Goal: Navigation & Orientation: Find specific page/section

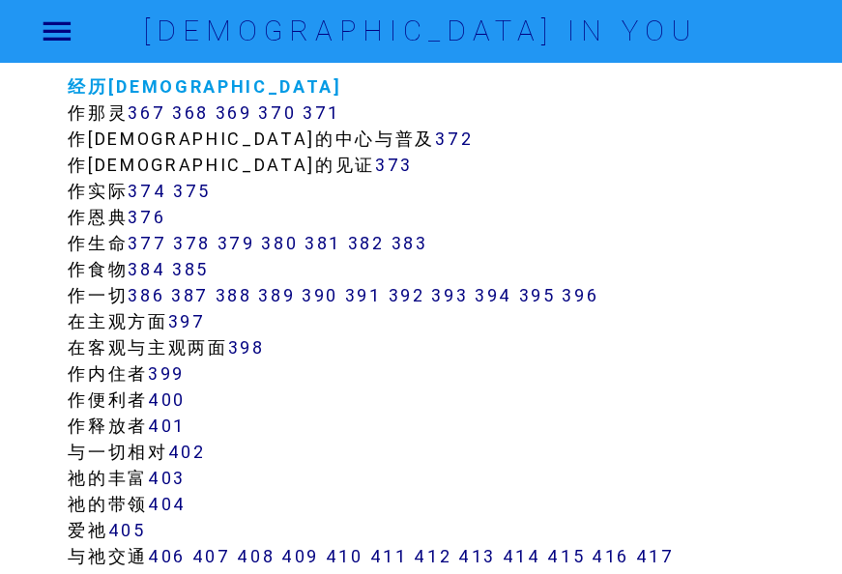
scroll to position [3963, 0]
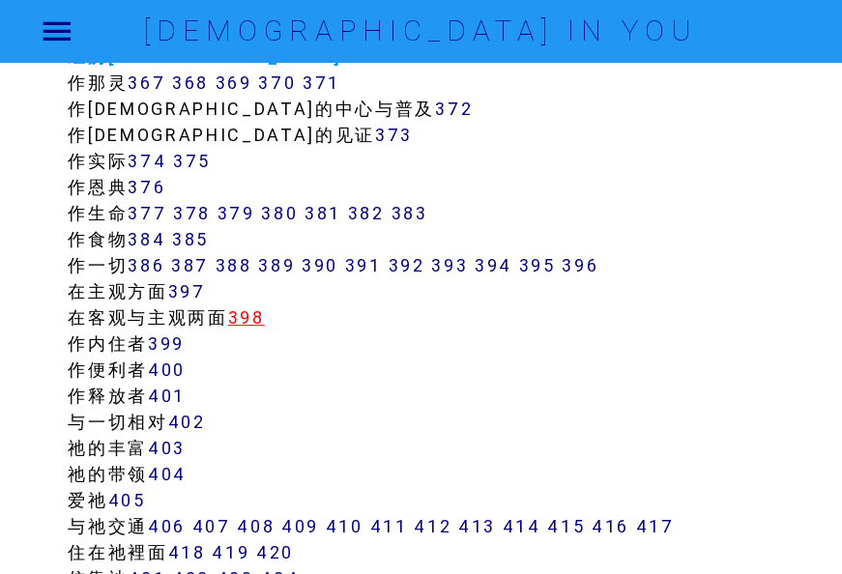
click at [256, 316] on link "398" at bounding box center [246, 318] width 37 height 22
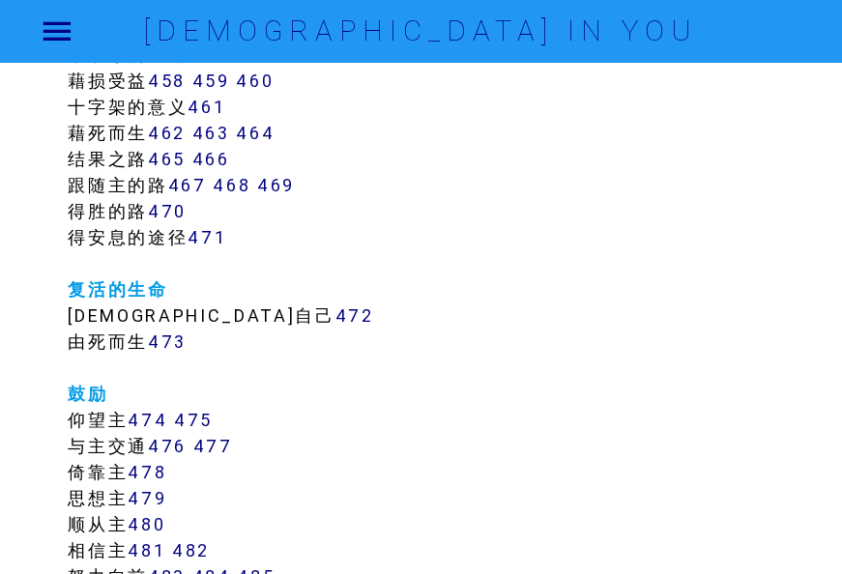
scroll to position [5317, 0]
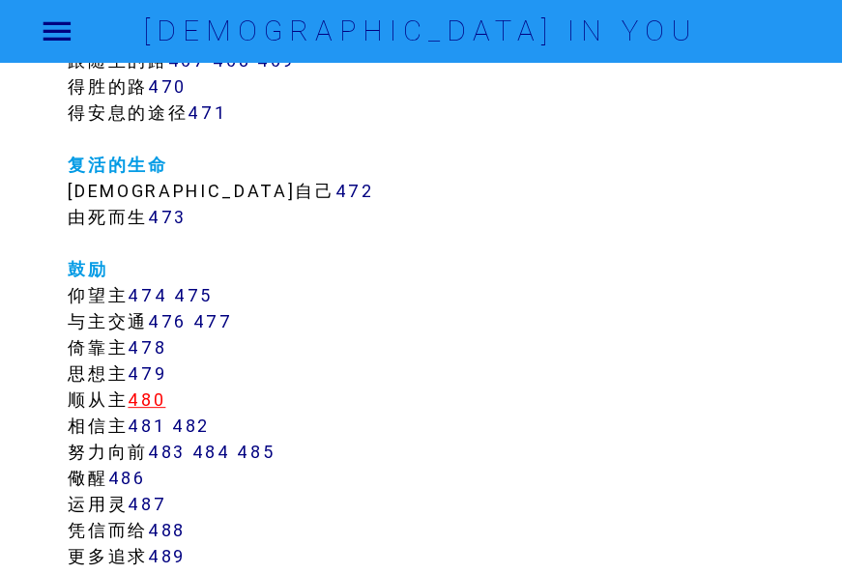
click at [161, 398] on link "480" at bounding box center [147, 400] width 38 height 22
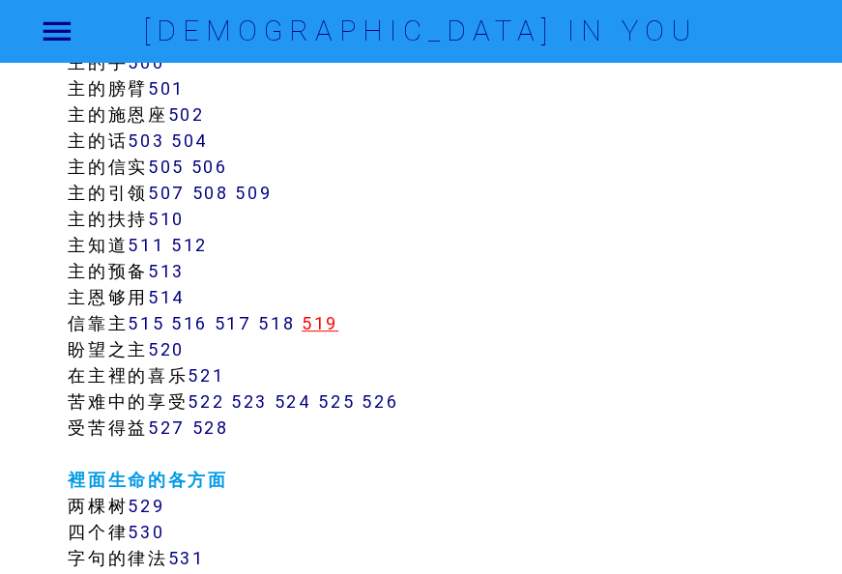
scroll to position [5897, 0]
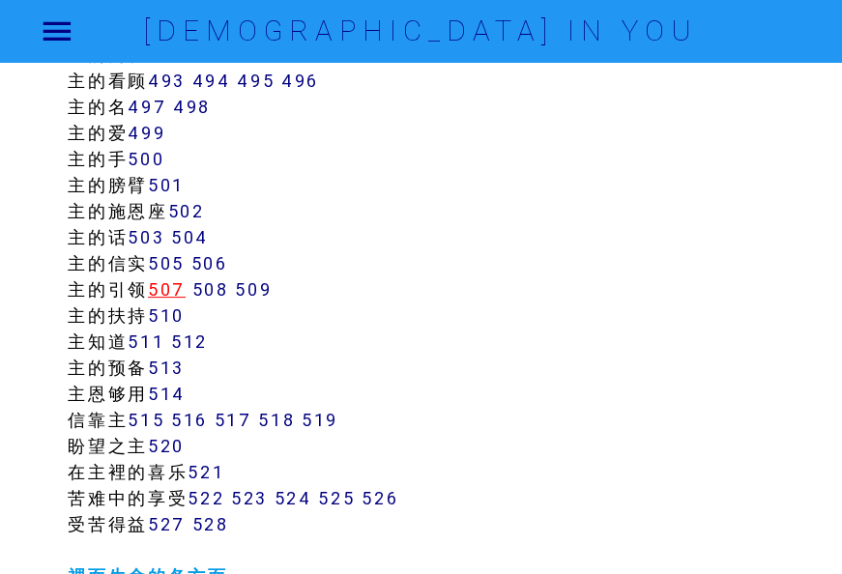
click at [165, 290] on link "507" at bounding box center [167, 290] width 38 height 22
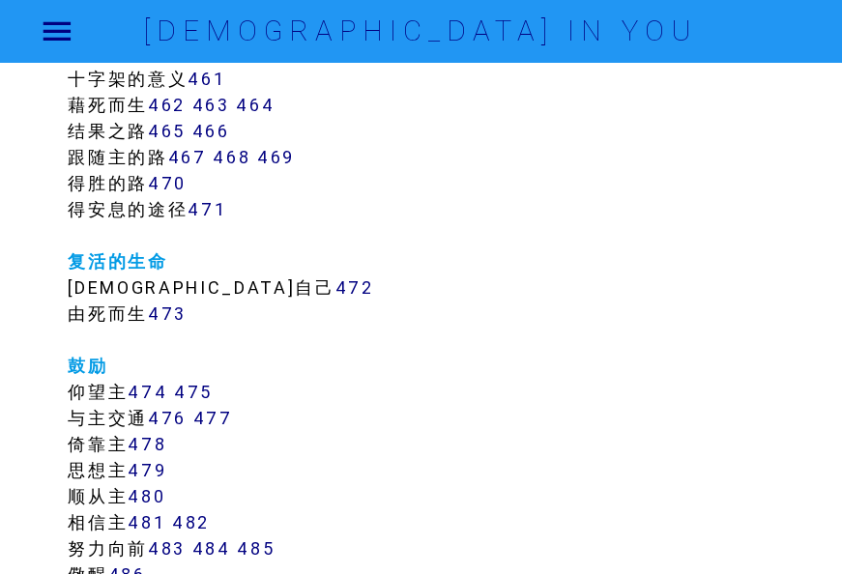
scroll to position [5317, 0]
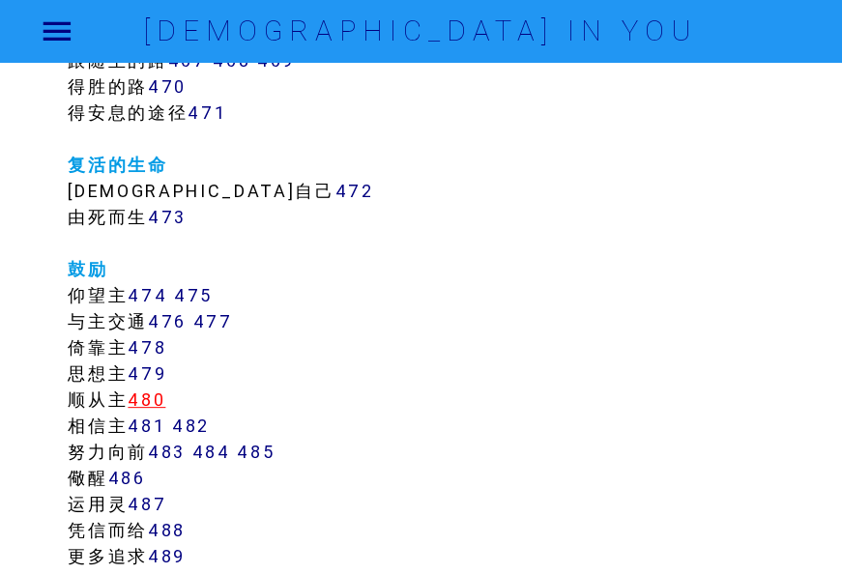
click at [162, 395] on link "480" at bounding box center [147, 400] width 38 height 22
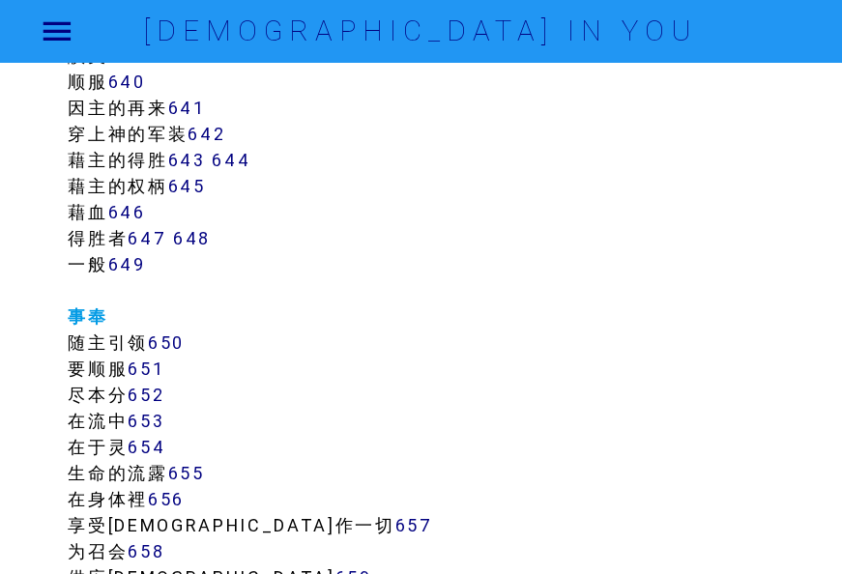
scroll to position [8508, 0]
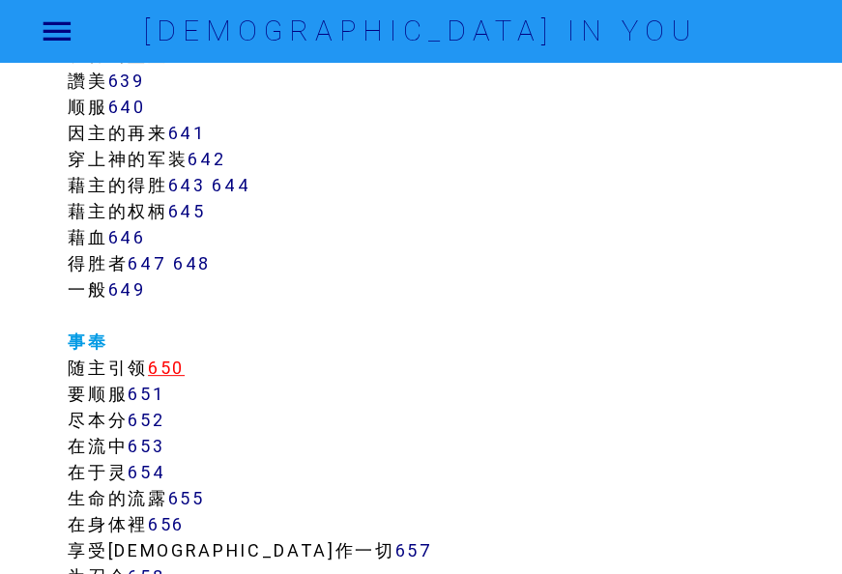
click at [172, 363] on link "650" at bounding box center [166, 368] width 37 height 22
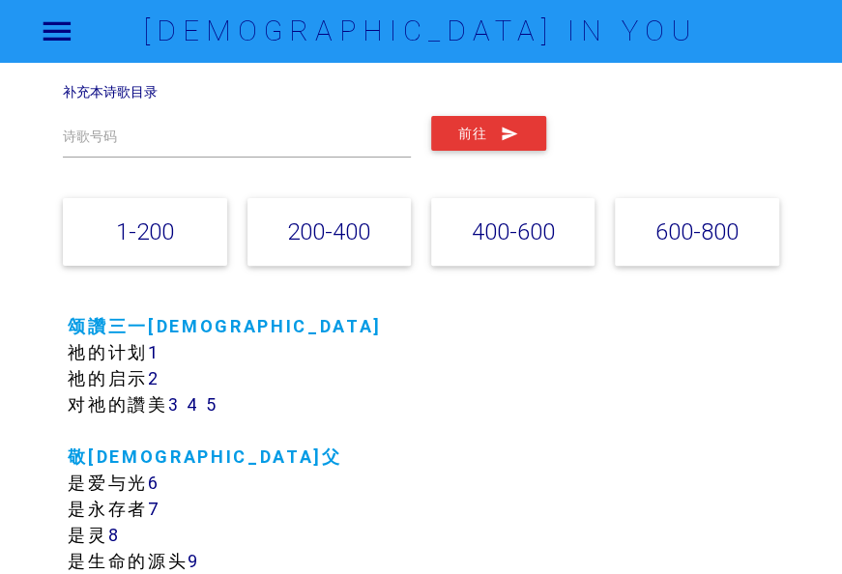
scroll to position [0, 0]
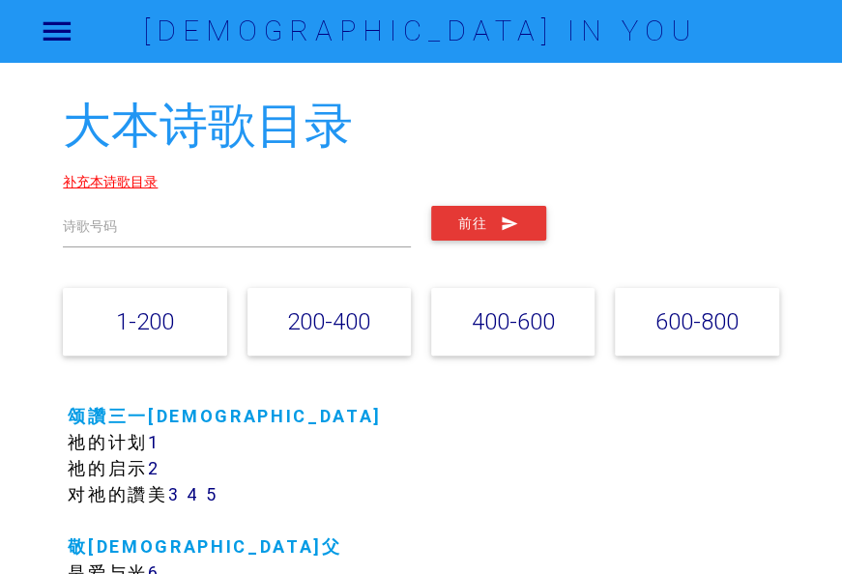
click at [110, 180] on link "补充本诗歌目录" at bounding box center [110, 181] width 95 height 17
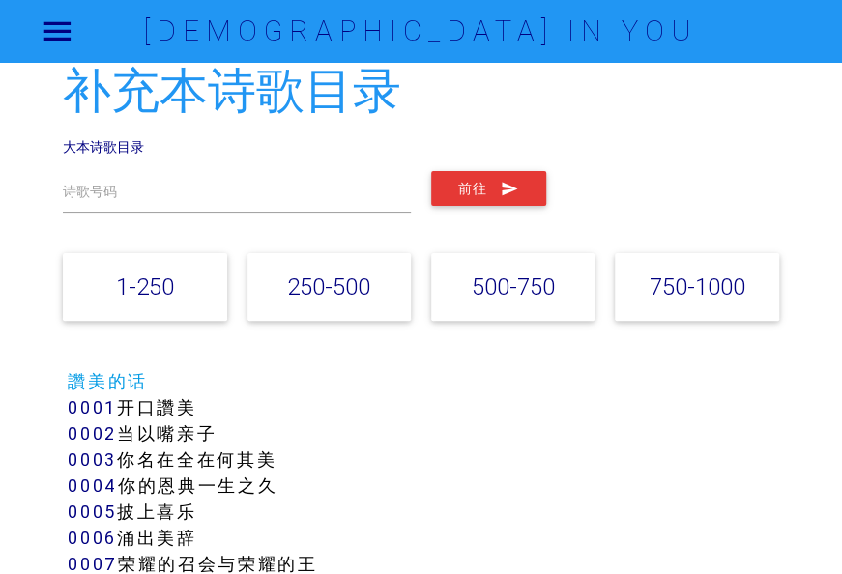
scroll to position [10, 0]
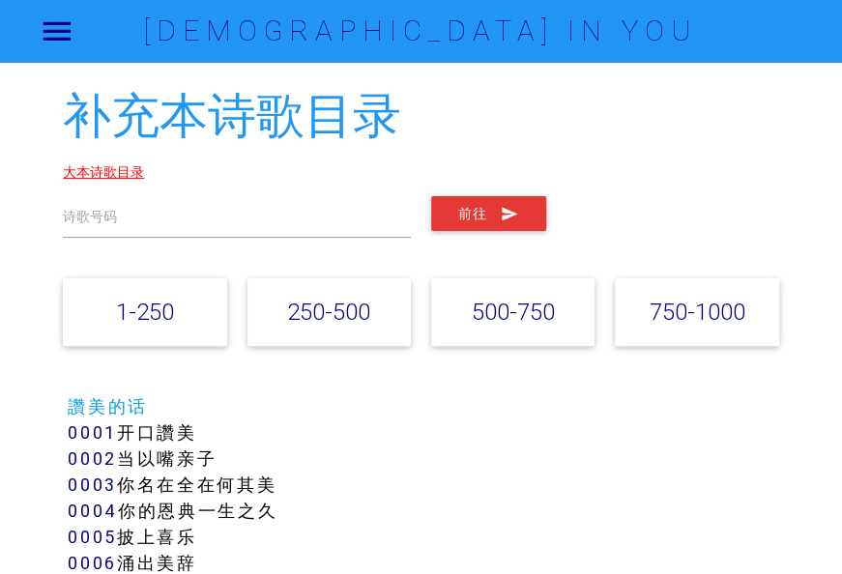
click at [106, 174] on link "大本诗歌目录" at bounding box center [103, 171] width 81 height 17
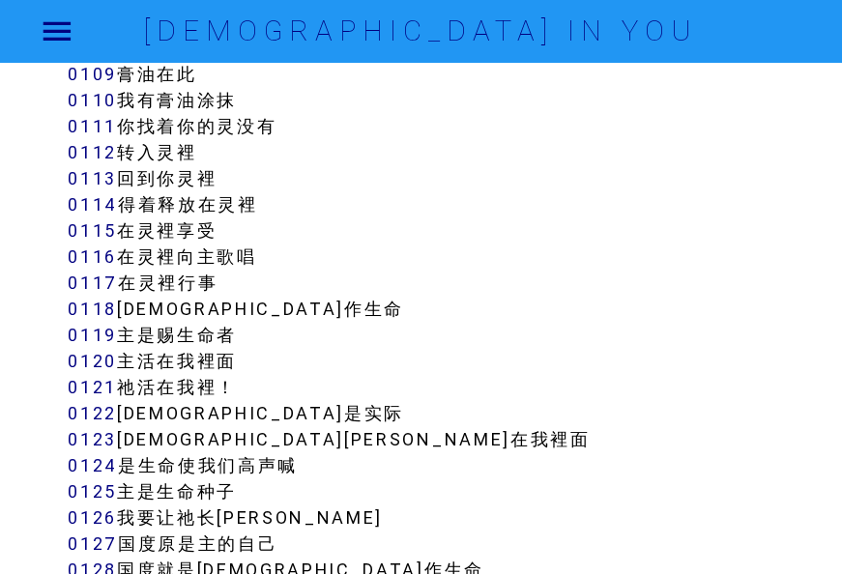
scroll to position [1460, 0]
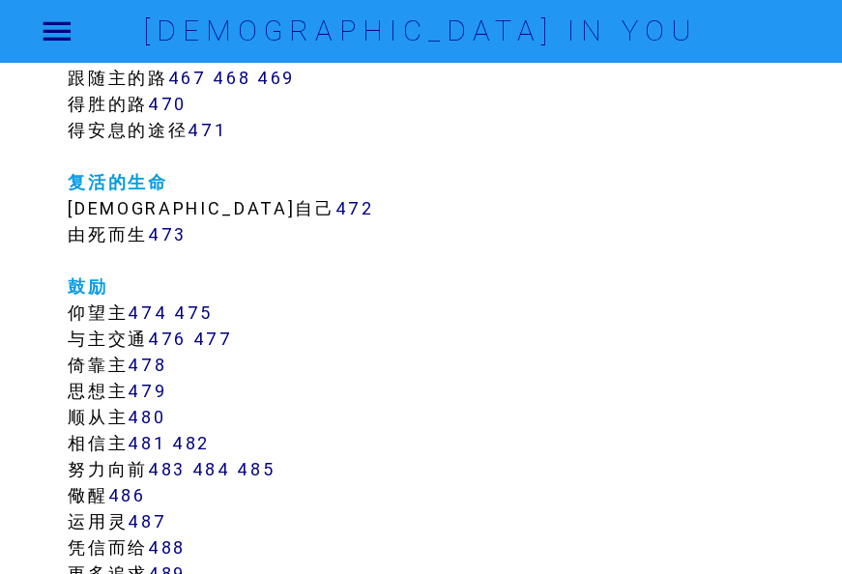
scroll to position [5416, 0]
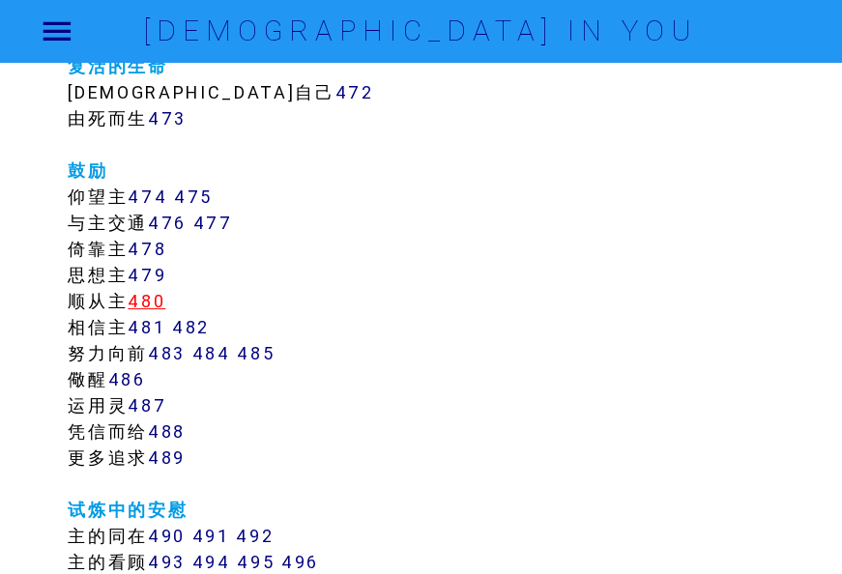
click at [155, 298] on link "480" at bounding box center [147, 301] width 38 height 22
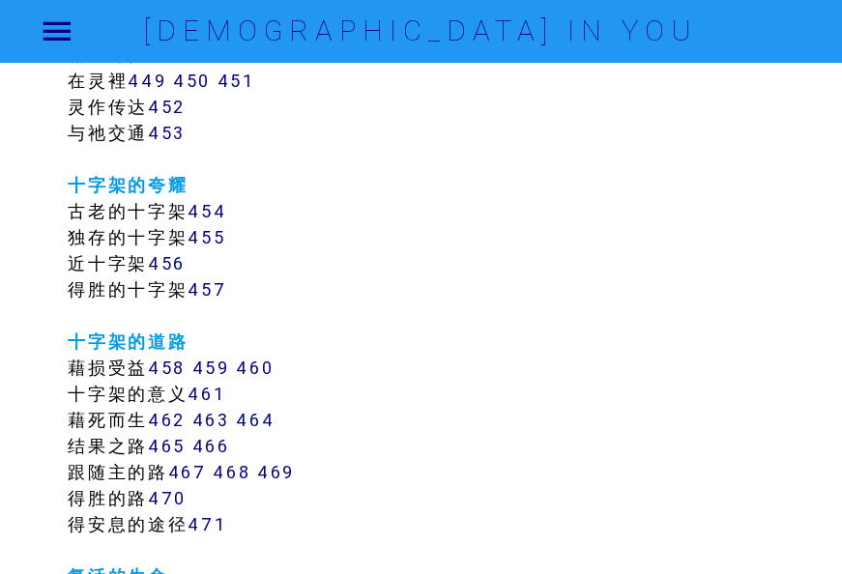
scroll to position [4932, 0]
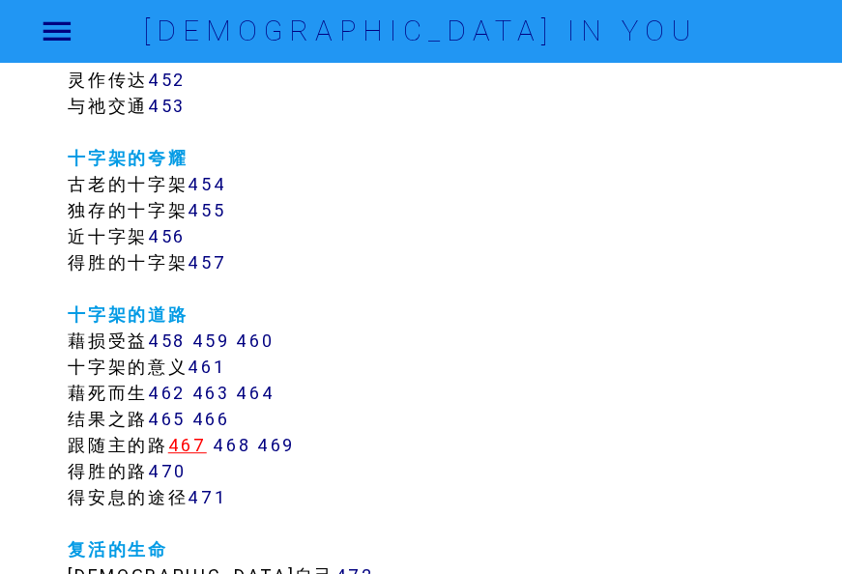
click at [205, 441] on link "467" at bounding box center [187, 445] width 39 height 22
click at [236, 449] on link "468" at bounding box center [232, 445] width 38 height 22
click at [288, 447] on link "469" at bounding box center [276, 445] width 38 height 22
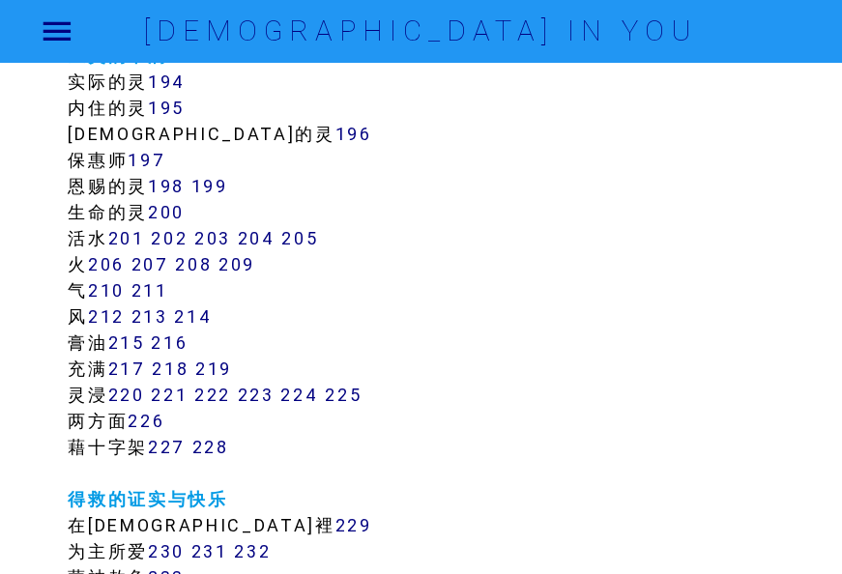
scroll to position [1837, 0]
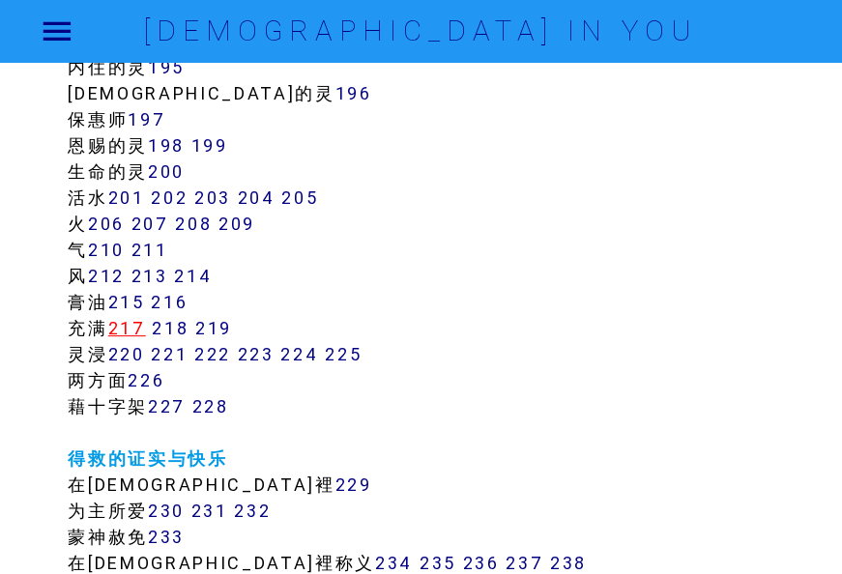
click at [137, 325] on link "217" at bounding box center [127, 328] width 38 height 22
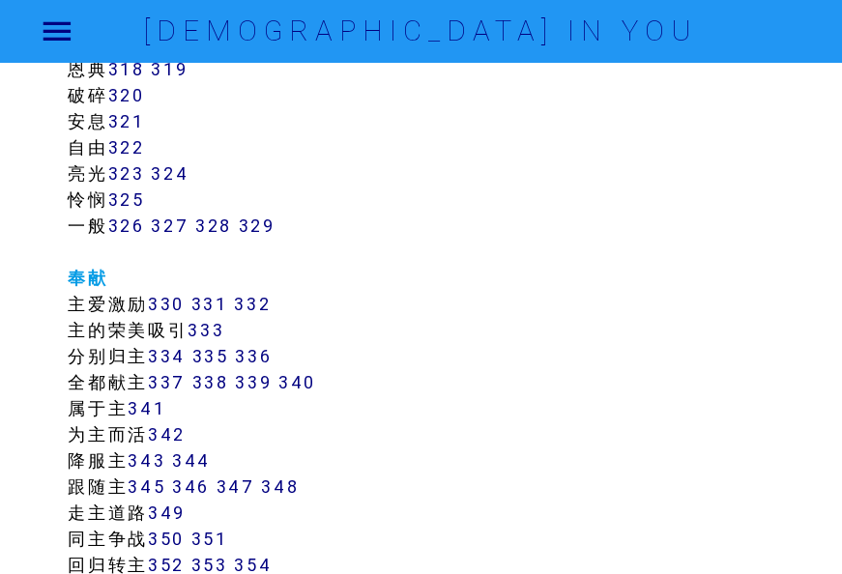
scroll to position [3385, 0]
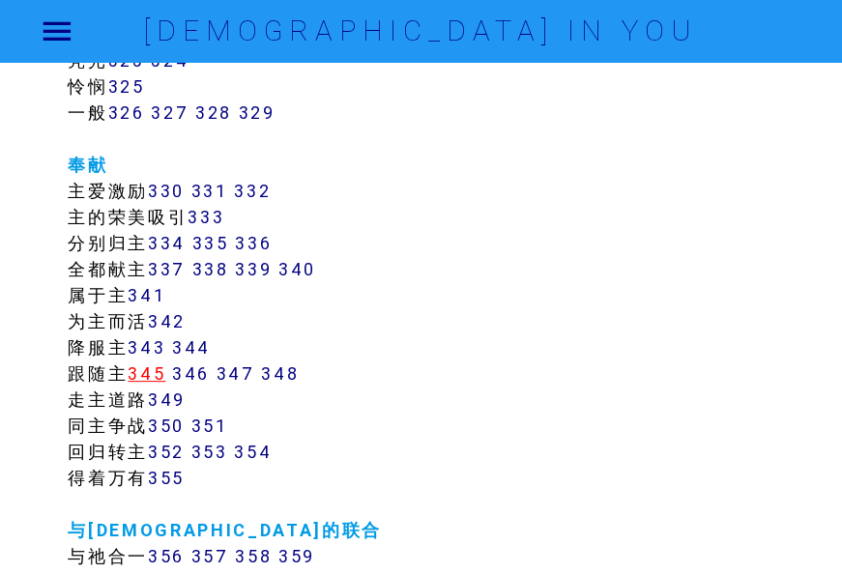
click at [161, 366] on link "345" at bounding box center [147, 374] width 38 height 22
click at [190, 367] on link "346" at bounding box center [191, 374] width 38 height 22
click at [191, 367] on link "346" at bounding box center [191, 374] width 38 height 22
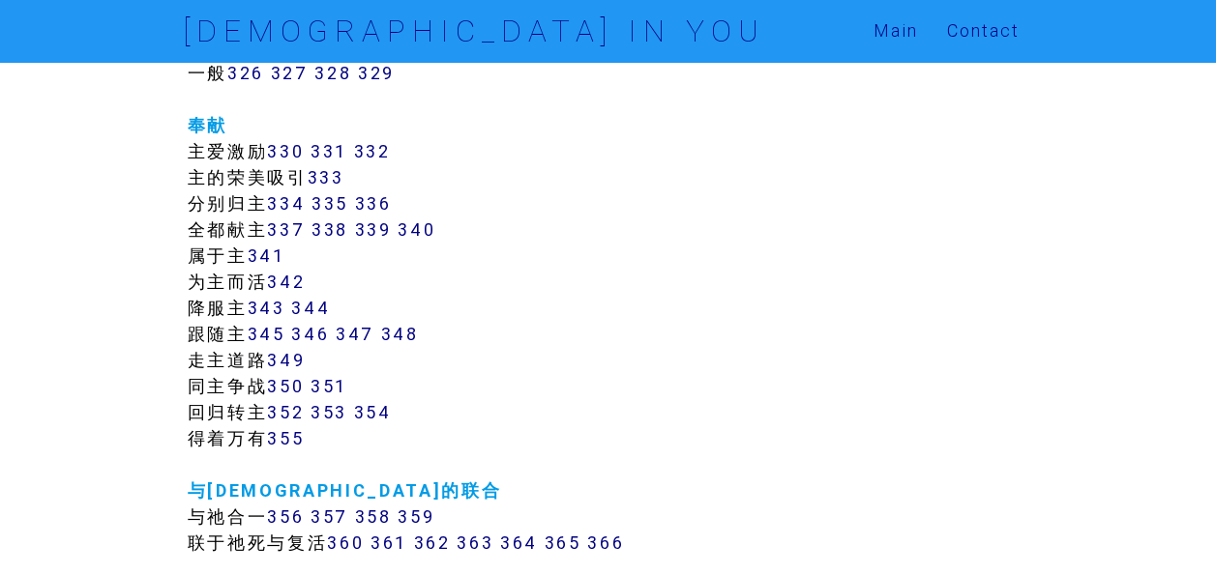
scroll to position [3388, 0]
click at [359, 344] on link "347" at bounding box center [355, 333] width 39 height 22
click at [408, 344] on link "348" at bounding box center [400, 333] width 38 height 22
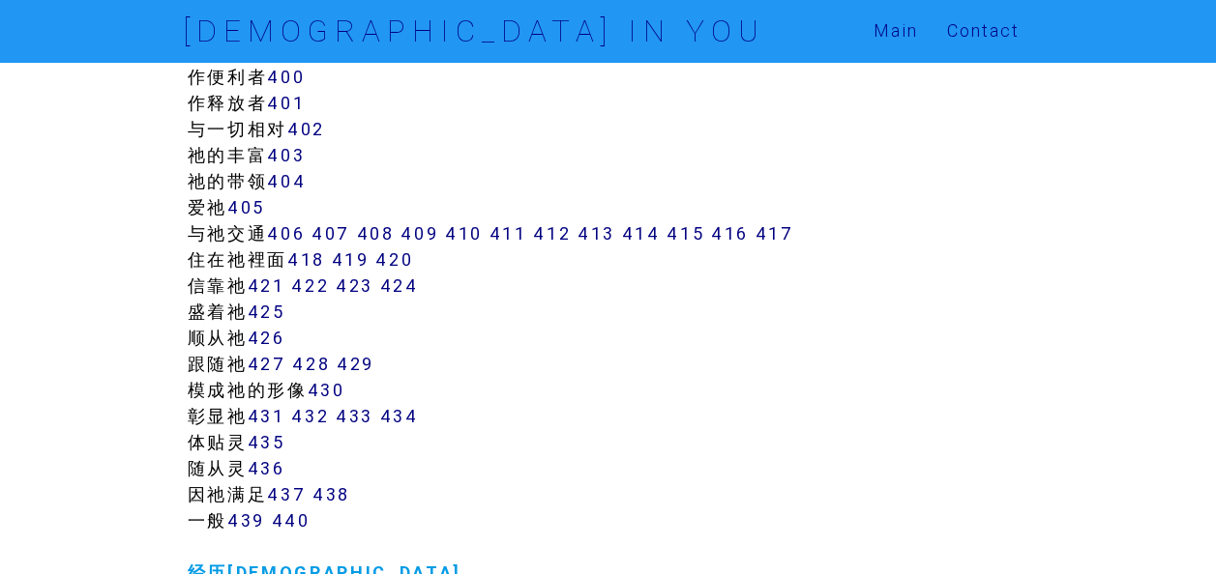
scroll to position [4258, 0]
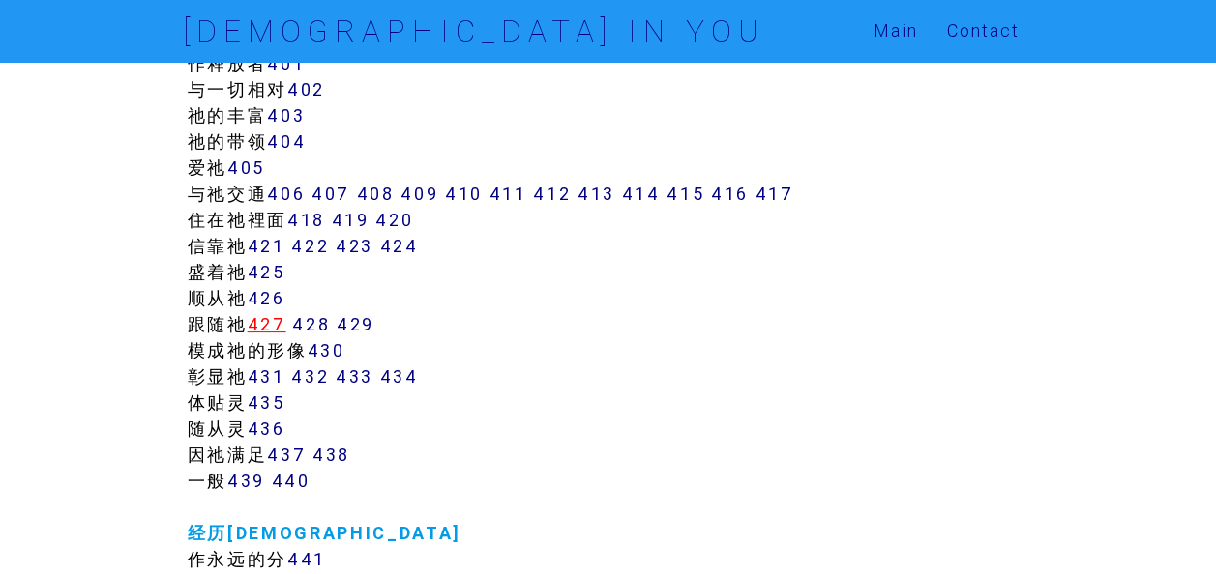
click at [272, 336] on link "427" at bounding box center [267, 324] width 39 height 22
click at [308, 336] on link "428" at bounding box center [311, 324] width 38 height 22
click at [357, 336] on link "429" at bounding box center [356, 324] width 38 height 22
click at [272, 336] on link "427" at bounding box center [267, 324] width 39 height 22
click at [322, 336] on link "428" at bounding box center [311, 324] width 38 height 22
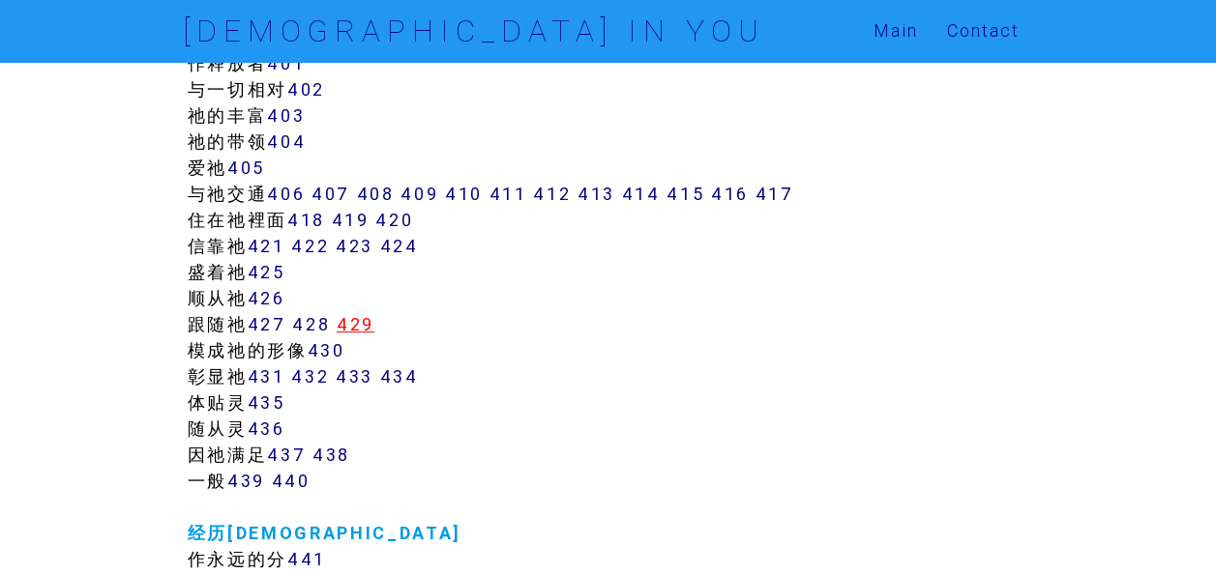
click at [356, 336] on link "429" at bounding box center [356, 324] width 38 height 22
click at [325, 336] on link "428" at bounding box center [311, 324] width 38 height 22
click at [360, 336] on link "429" at bounding box center [356, 324] width 38 height 22
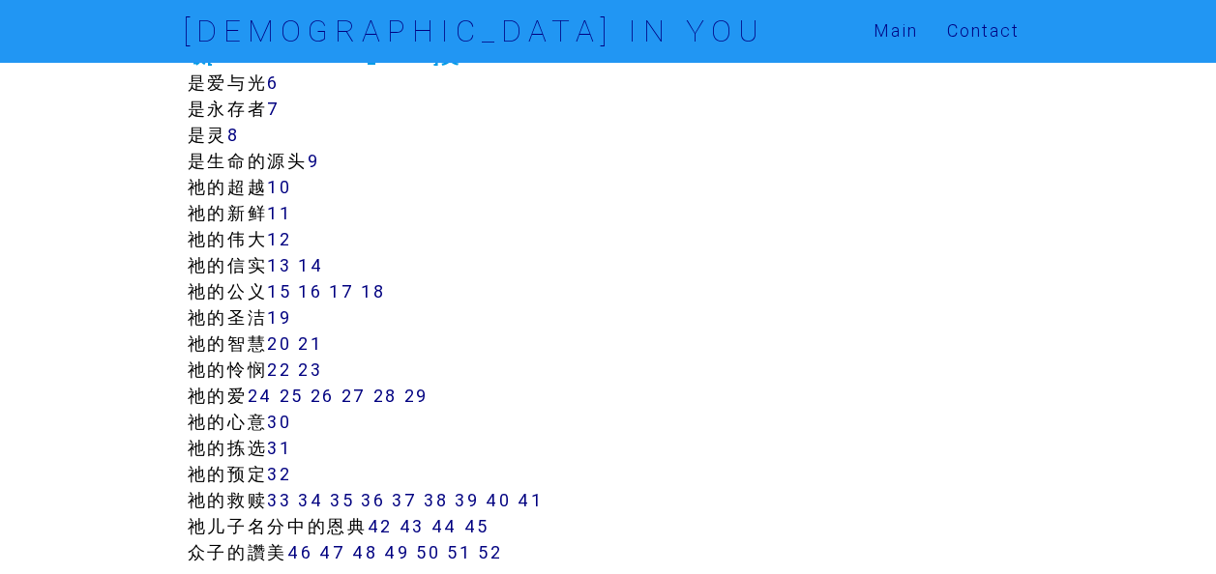
scroll to position [0, 0]
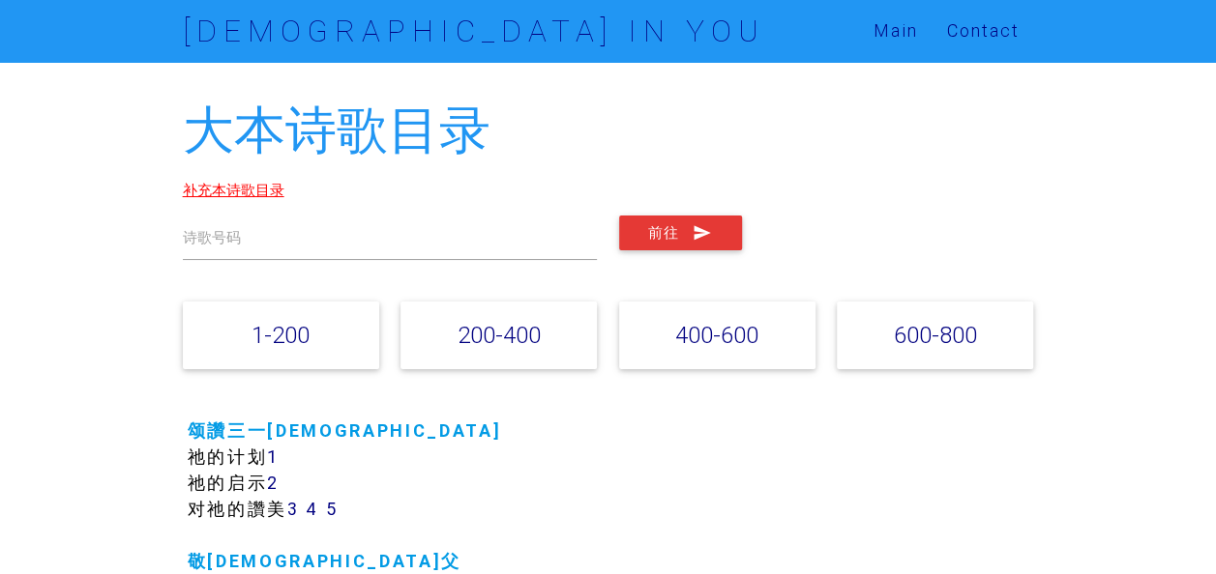
click at [250, 191] on link "补充本诗歌目录" at bounding box center [234, 190] width 102 height 18
click at [232, 191] on link "补充本诗歌目录" at bounding box center [234, 190] width 102 height 18
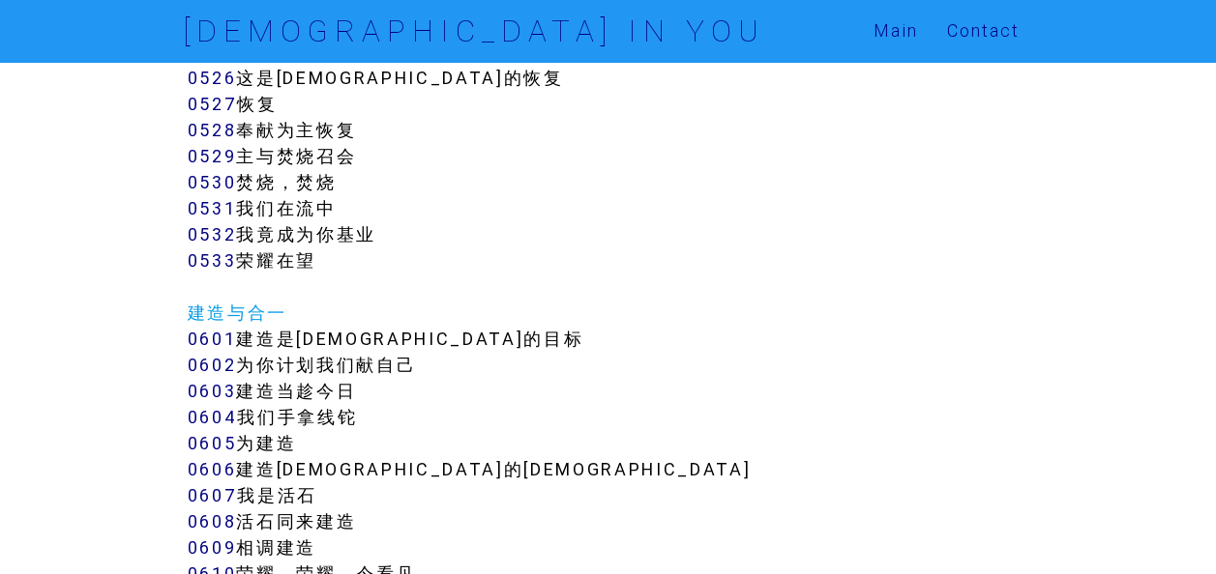
scroll to position [5706, 0]
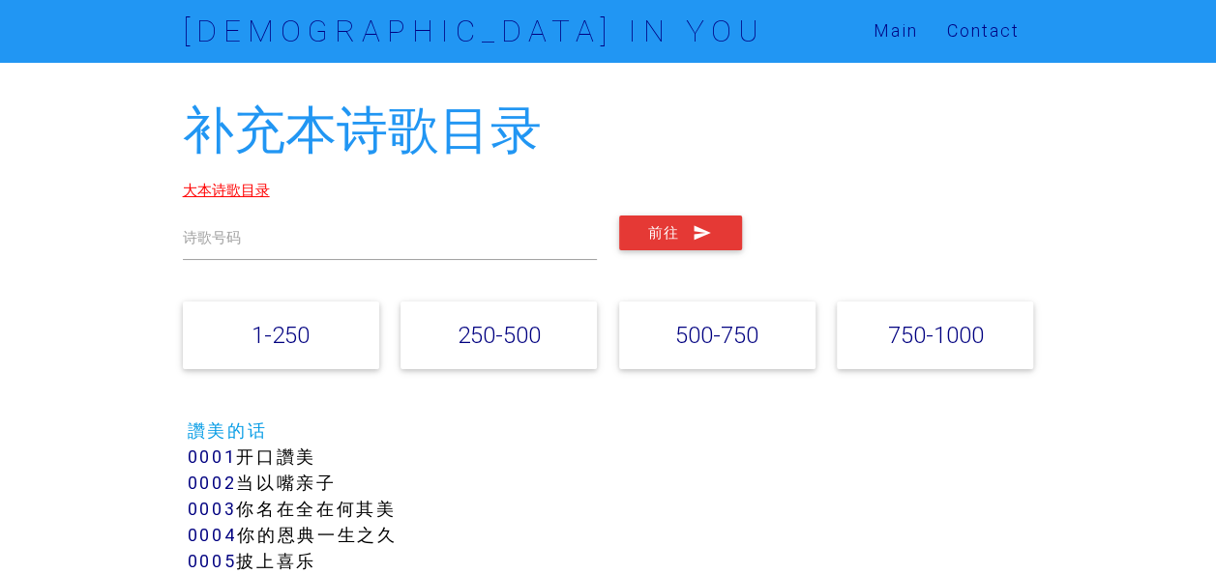
click at [231, 191] on link "大本诗歌目录" at bounding box center [226, 190] width 87 height 18
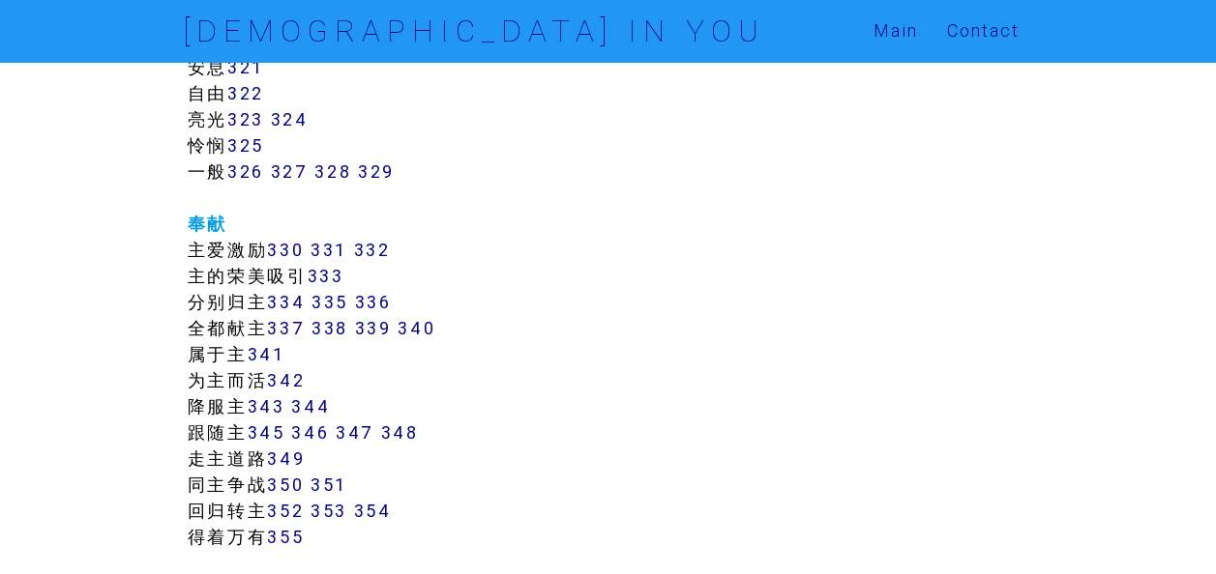
scroll to position [3385, 0]
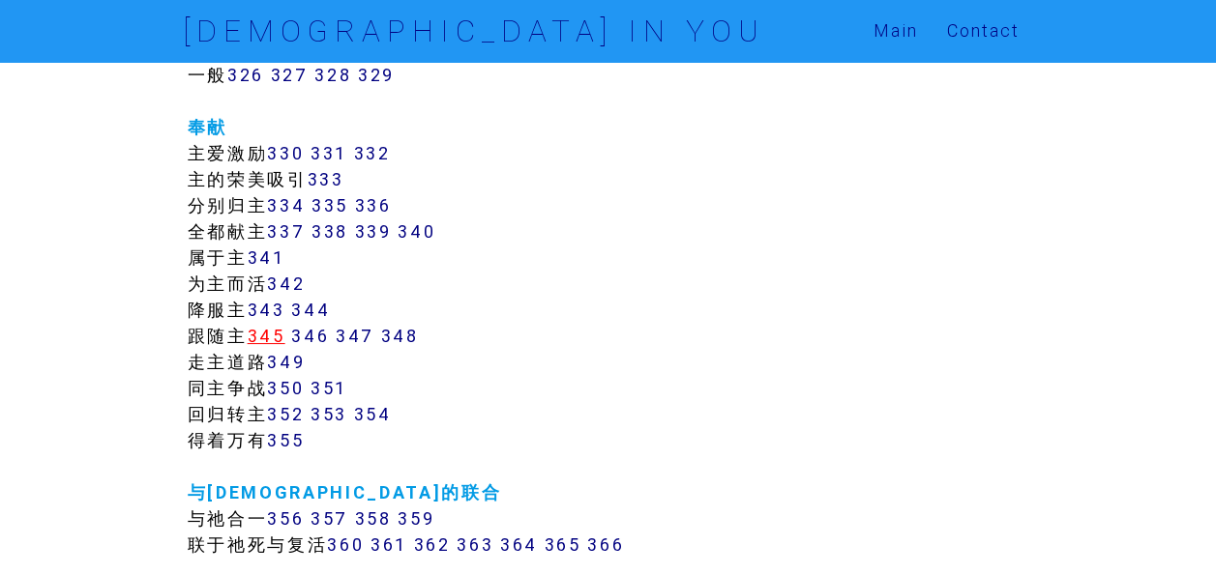
click at [277, 347] on link "345" at bounding box center [267, 336] width 38 height 22
click at [306, 347] on link "346" at bounding box center [310, 336] width 38 height 22
click at [357, 347] on link "347" at bounding box center [355, 336] width 39 height 22
click at [319, 347] on link "346" at bounding box center [310, 336] width 38 height 22
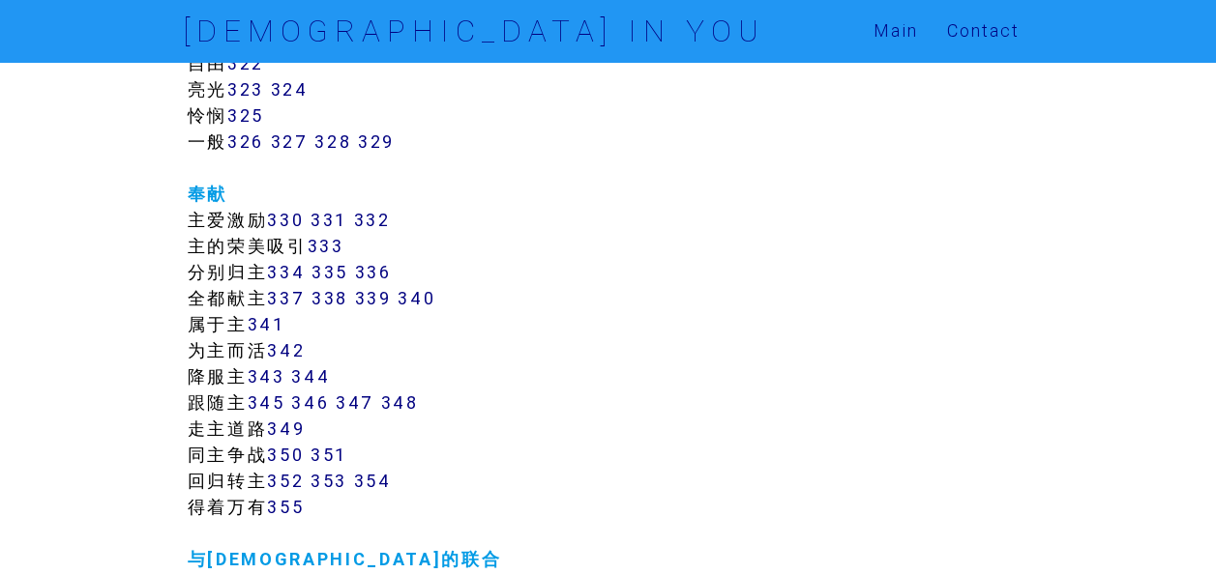
scroll to position [3288, 0]
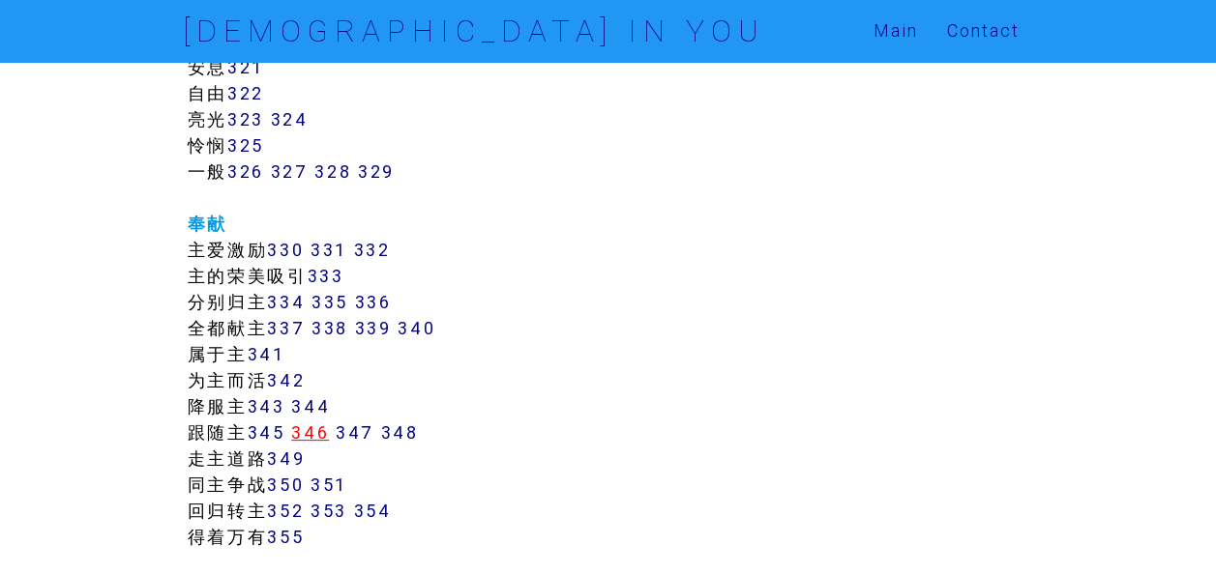
click at [329, 444] on link "346" at bounding box center [310, 433] width 38 height 22
click at [408, 444] on link "348" at bounding box center [400, 433] width 38 height 22
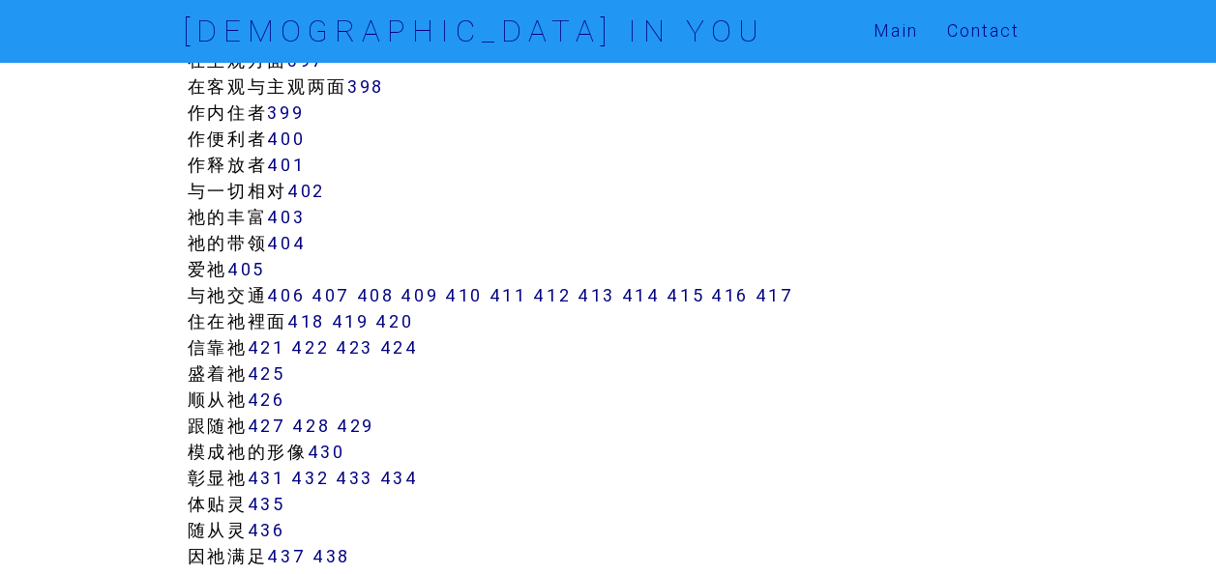
scroll to position [4158, 0]
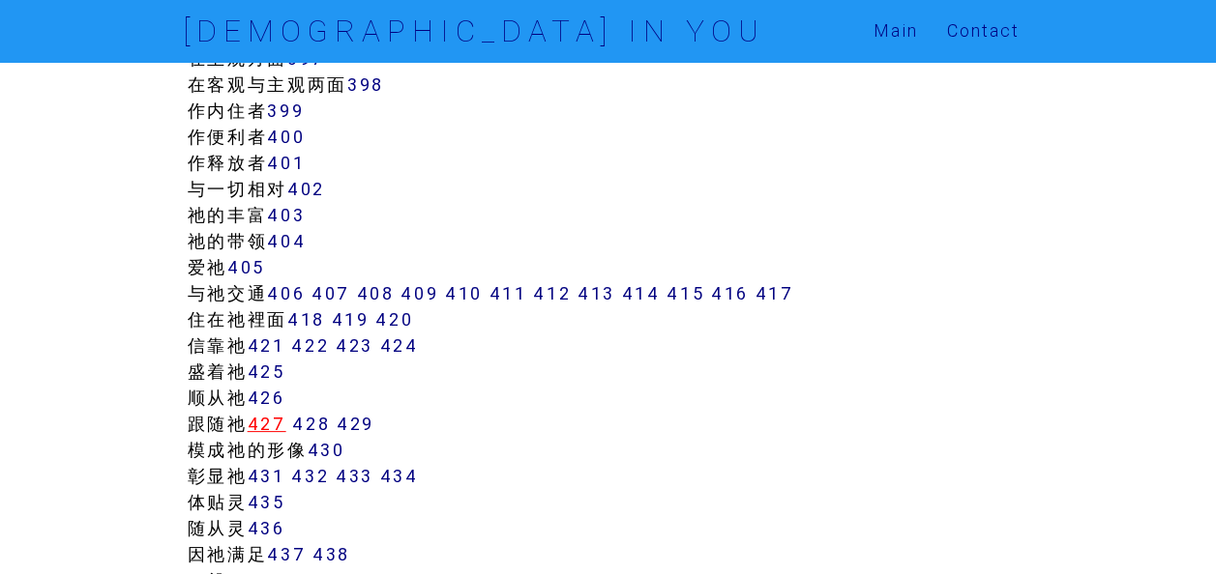
click at [285, 435] on link "427" at bounding box center [267, 424] width 39 height 22
click at [310, 435] on link "428" at bounding box center [311, 424] width 38 height 22
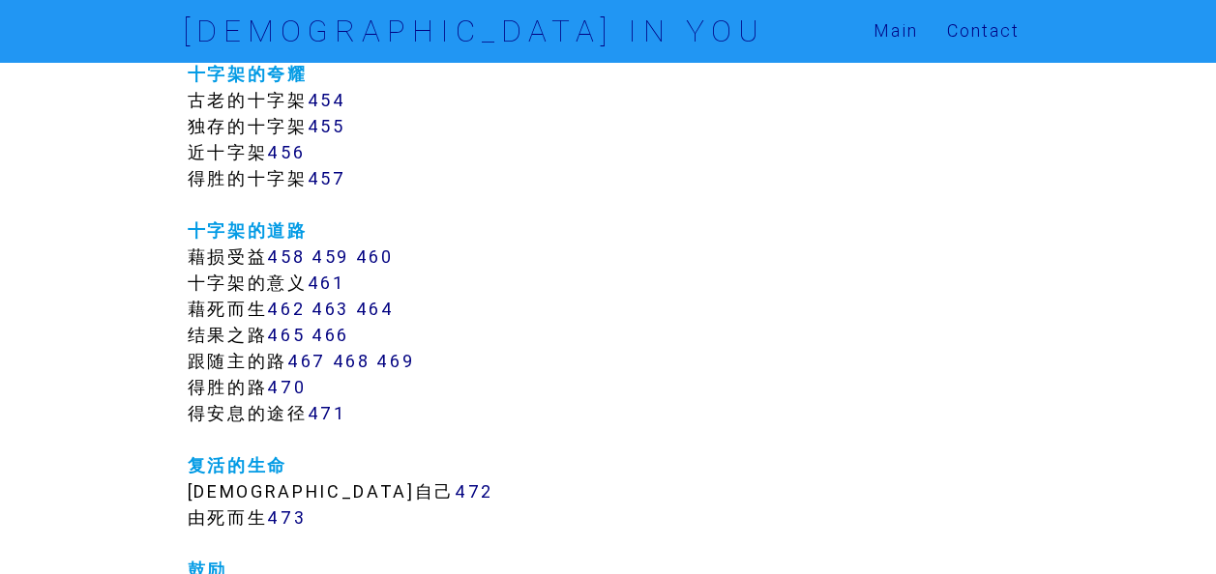
scroll to position [5029, 0]
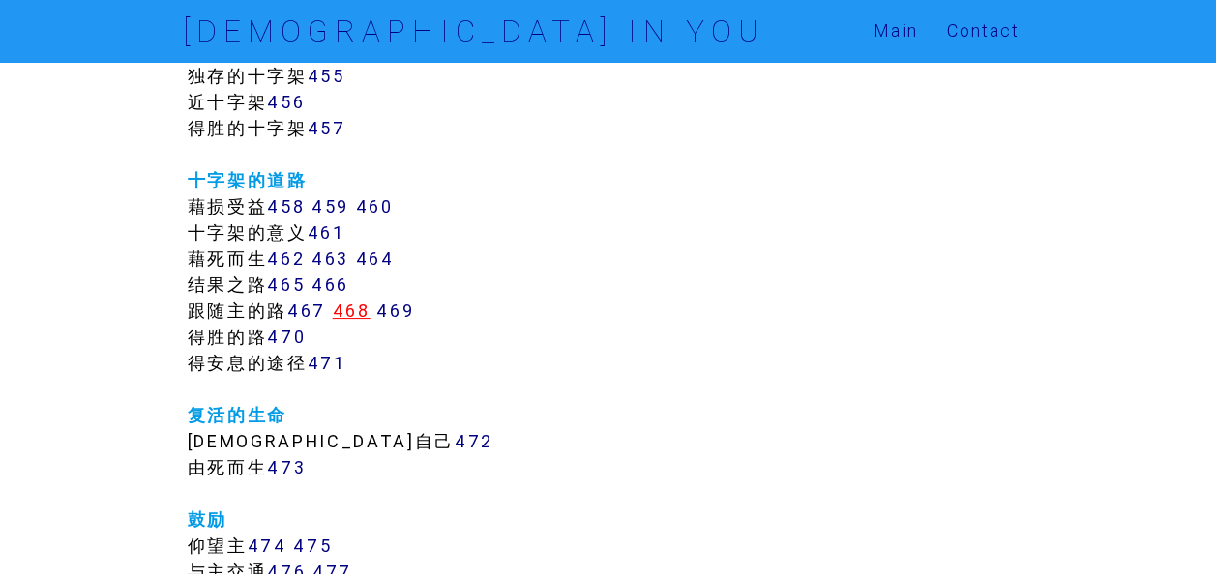
click at [354, 322] on link "468" at bounding box center [352, 311] width 38 height 22
click at [307, 322] on link "467" at bounding box center [306, 311] width 39 height 22
click at [399, 322] on link "469" at bounding box center [395, 311] width 38 height 22
click at [321, 322] on link "467" at bounding box center [306, 311] width 39 height 22
click at [352, 322] on link "468" at bounding box center [352, 311] width 38 height 22
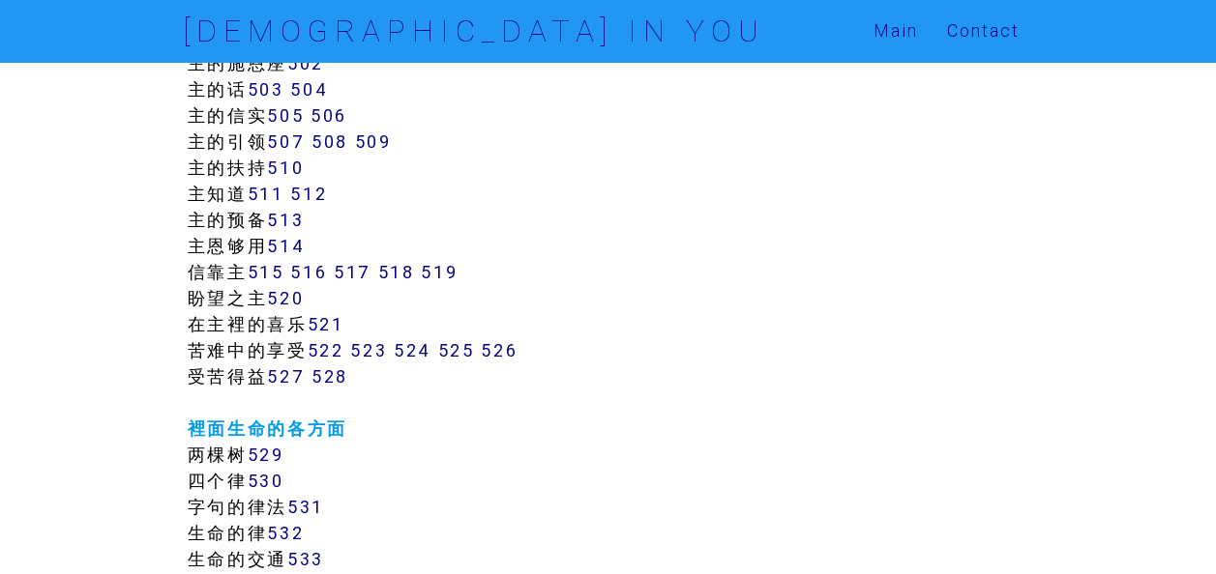
scroll to position [5899, 0]
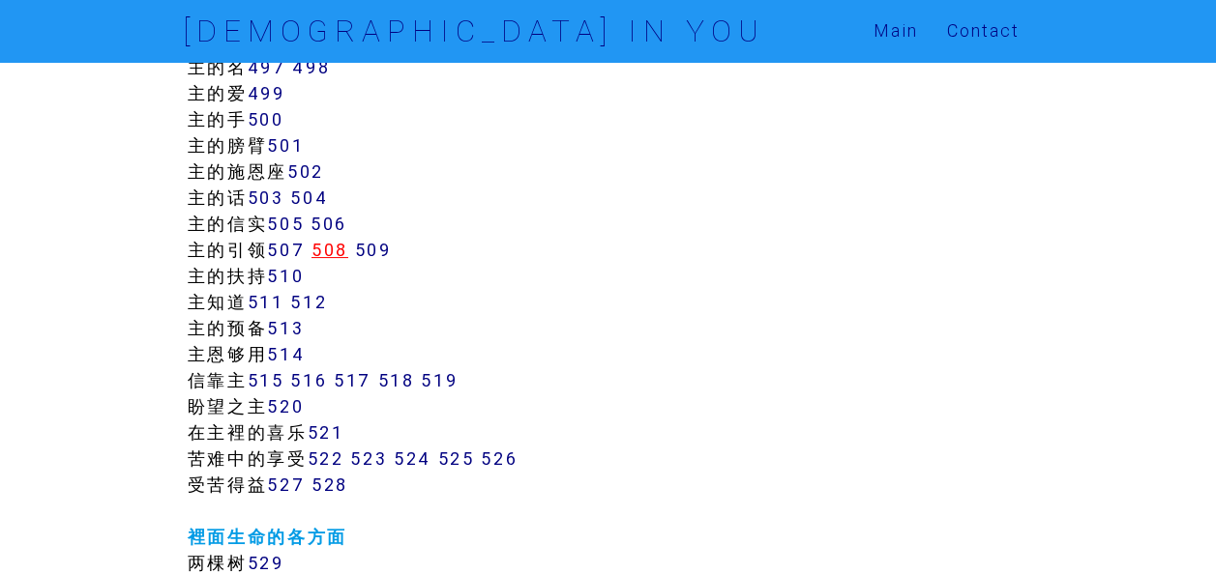
click at [340, 261] on link "508" at bounding box center [329, 250] width 37 height 22
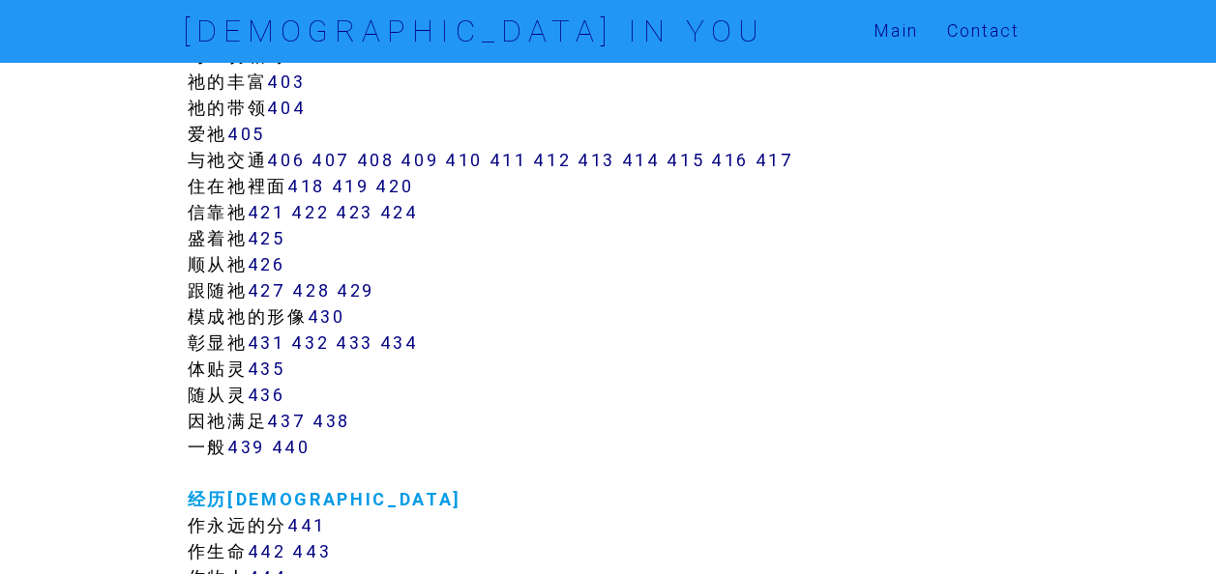
scroll to position [4158, 0]
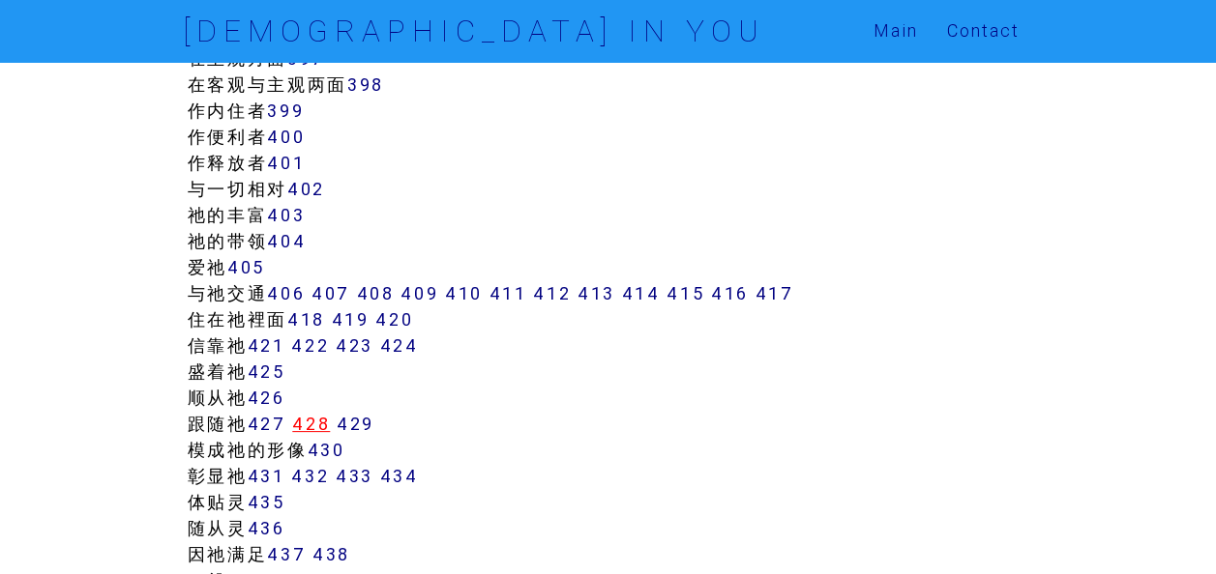
click at [309, 435] on link "428" at bounding box center [311, 424] width 38 height 22
click at [325, 435] on link "428" at bounding box center [311, 424] width 38 height 22
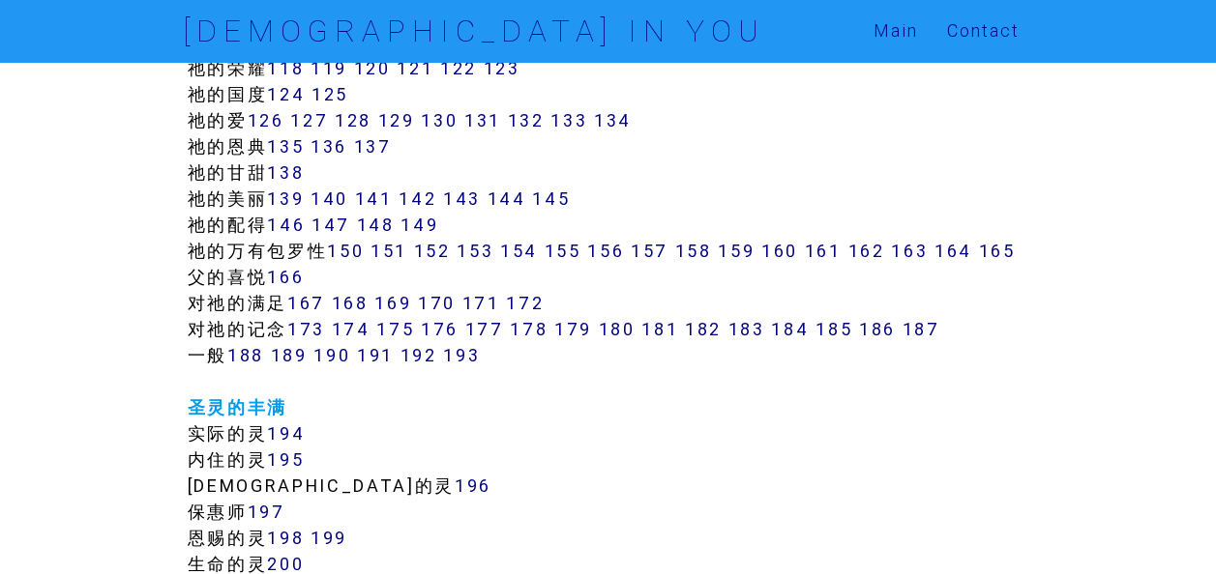
scroll to position [1451, 0]
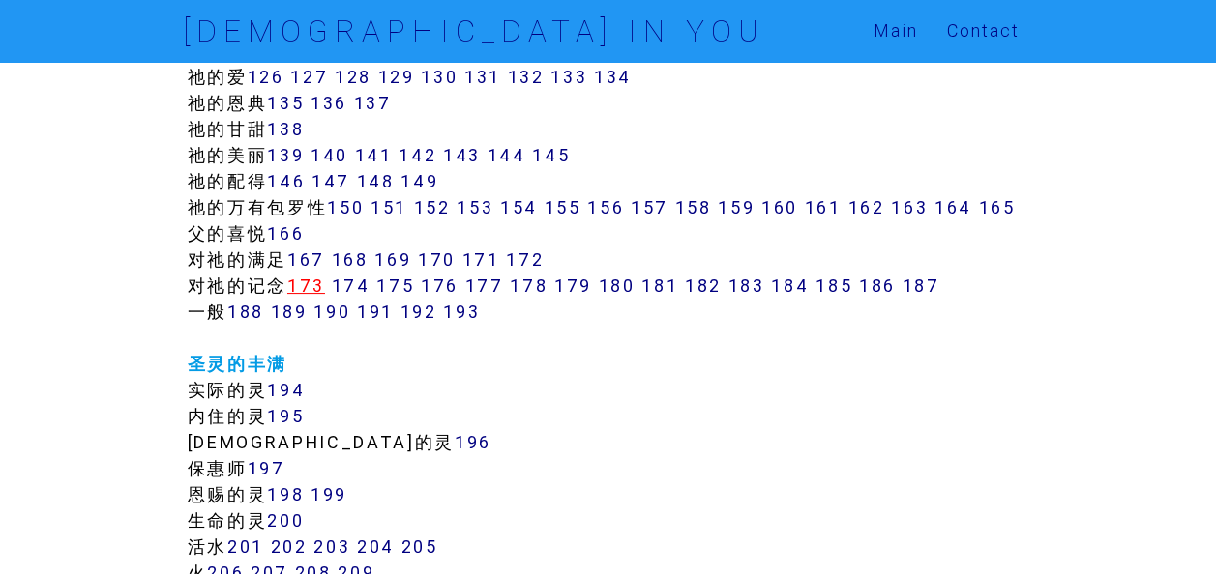
click at [315, 297] on link "173" at bounding box center [306, 286] width 38 height 22
click at [353, 297] on link "174" at bounding box center [351, 286] width 39 height 22
click at [592, 297] on link "179" at bounding box center [573, 286] width 38 height 22
click at [927, 297] on link "187" at bounding box center [920, 286] width 38 height 22
click at [882, 297] on link "186" at bounding box center [877, 286] width 37 height 22
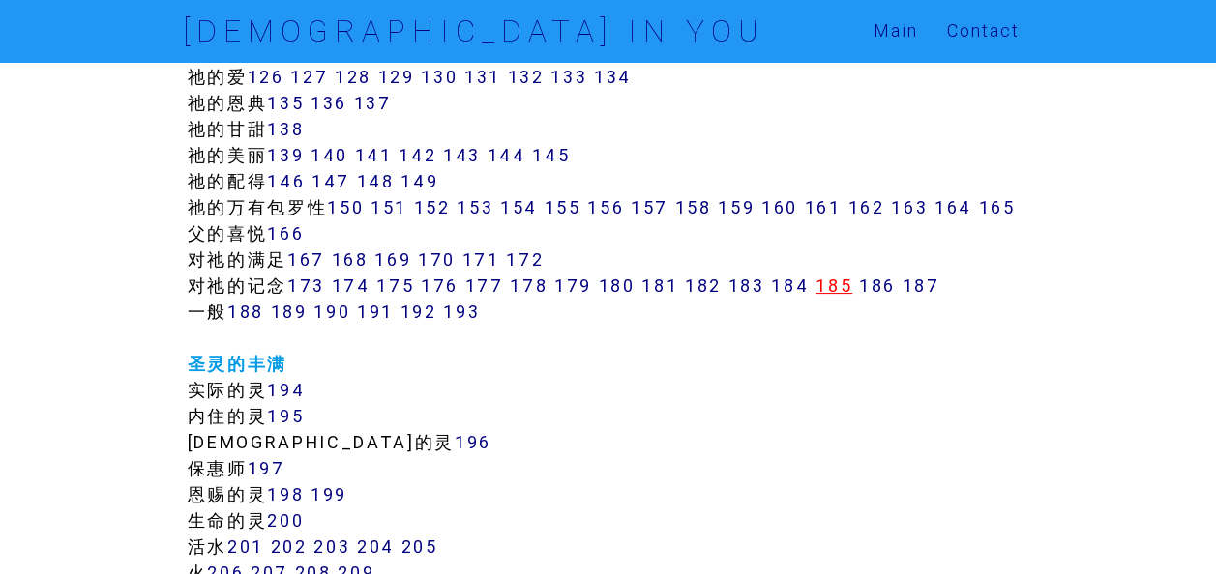
click at [839, 297] on link "185" at bounding box center [833, 286] width 37 height 22
click at [625, 297] on link "180" at bounding box center [617, 286] width 37 height 22
click at [621, 297] on link "180" at bounding box center [617, 286] width 37 height 22
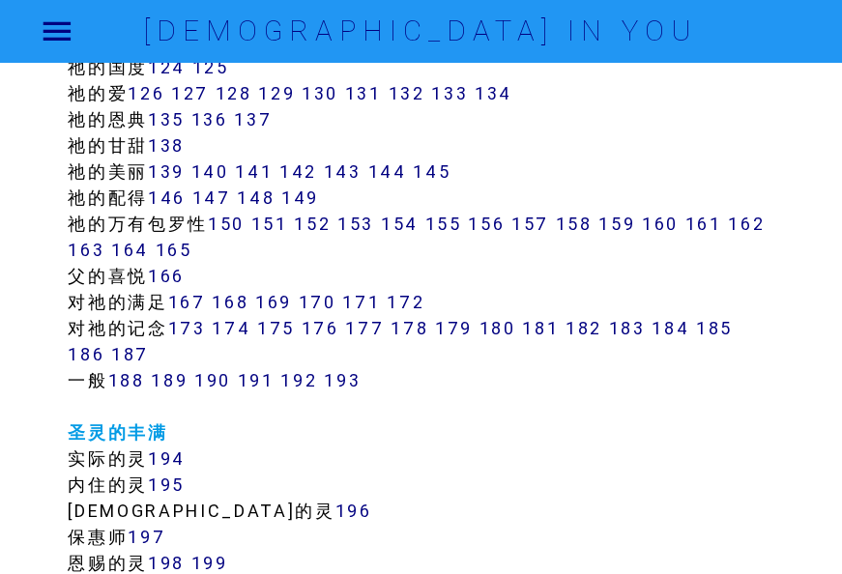
scroll to position [1451, 0]
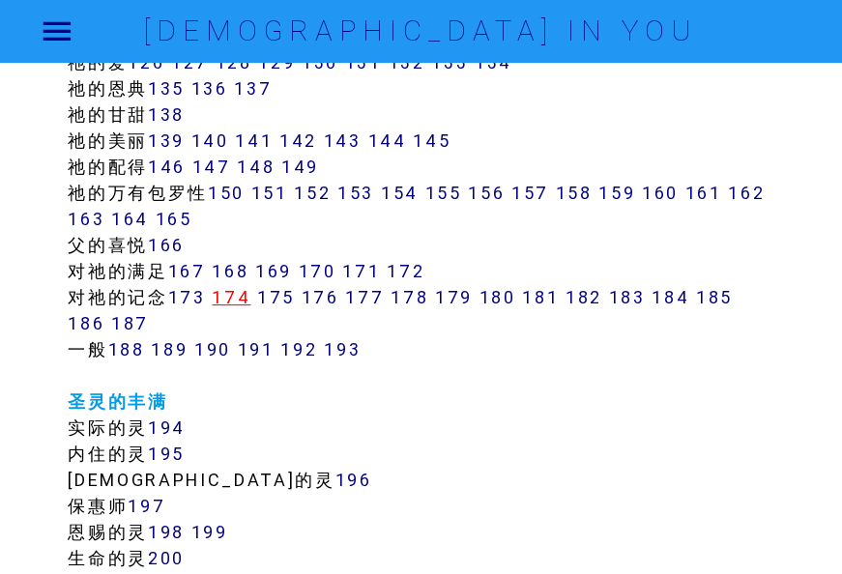
click at [234, 292] on link "174" at bounding box center [231, 297] width 39 height 22
click at [283, 299] on link "175" at bounding box center [276, 297] width 38 height 22
click at [338, 300] on link "176" at bounding box center [321, 297] width 38 height 22
click at [371, 298] on link "177" at bounding box center [364, 297] width 39 height 22
click at [420, 290] on link "178" at bounding box center [410, 297] width 38 height 22
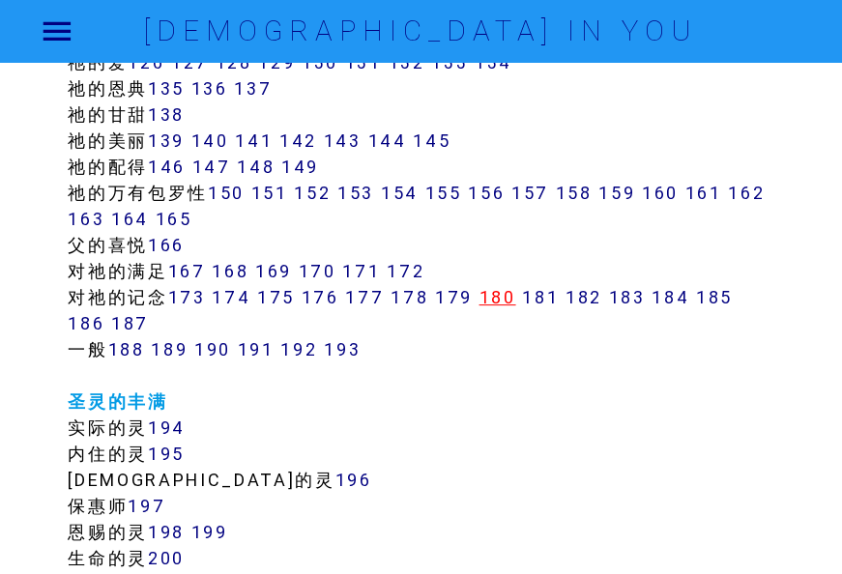
click at [513, 298] on link "180" at bounding box center [497, 297] width 37 height 22
click at [538, 286] on link "181" at bounding box center [540, 297] width 37 height 22
click at [667, 286] on link "184" at bounding box center [671, 297] width 38 height 22
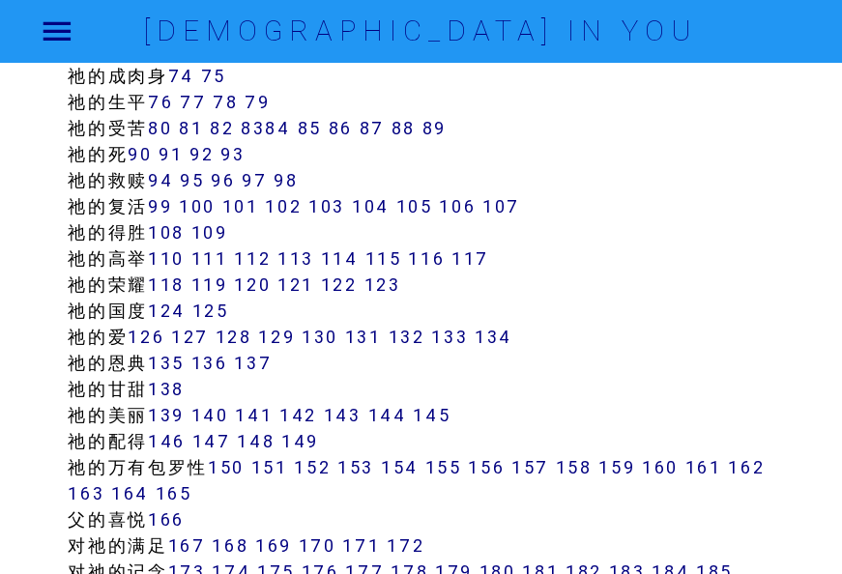
scroll to position [1161, 0]
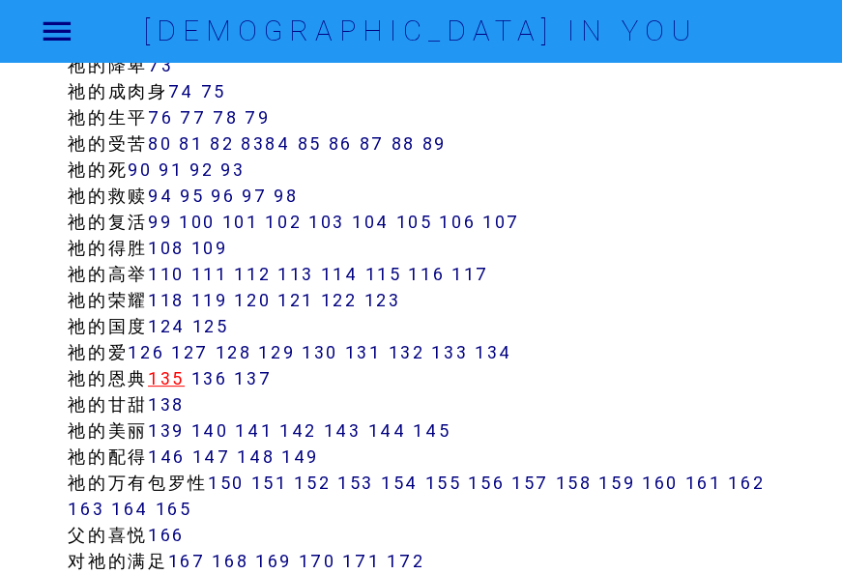
click at [172, 375] on link "135" at bounding box center [166, 378] width 37 height 22
click at [215, 378] on link "136" at bounding box center [209, 378] width 37 height 22
click at [261, 382] on link "137" at bounding box center [253, 378] width 38 height 22
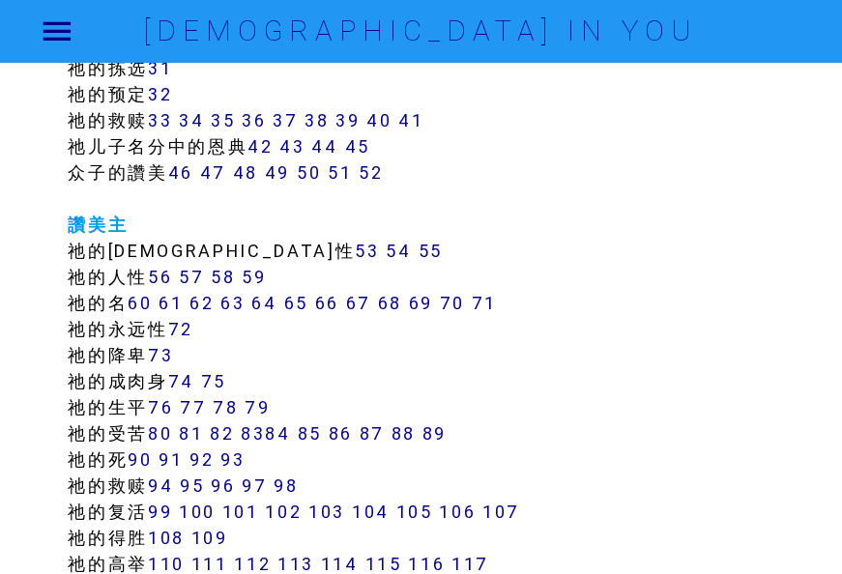
scroll to position [967, 0]
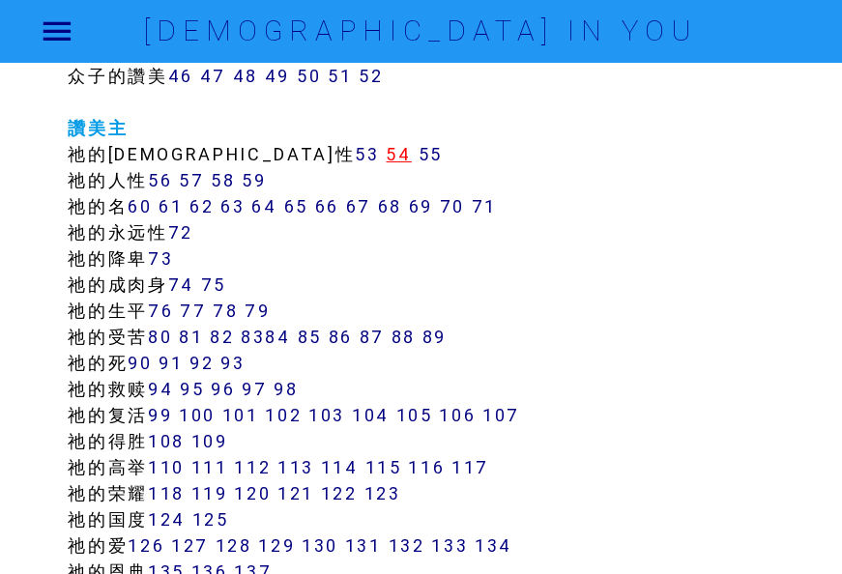
click at [386, 148] on link "54" at bounding box center [398, 154] width 25 height 22
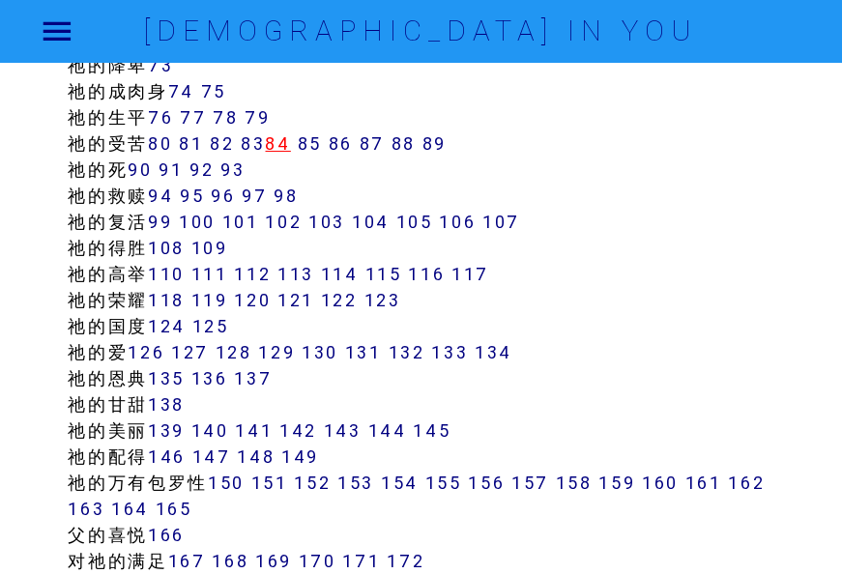
scroll to position [1354, 0]
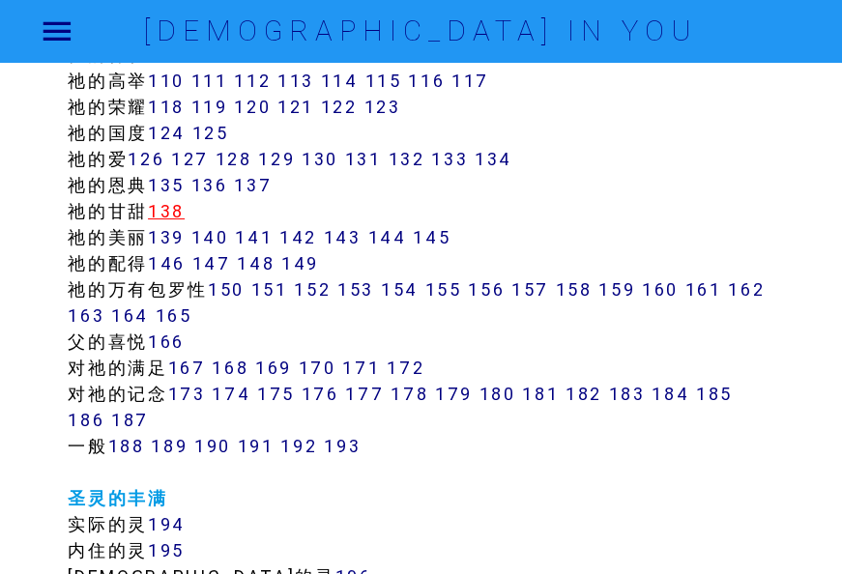
click at [164, 203] on link "138" at bounding box center [166, 211] width 37 height 22
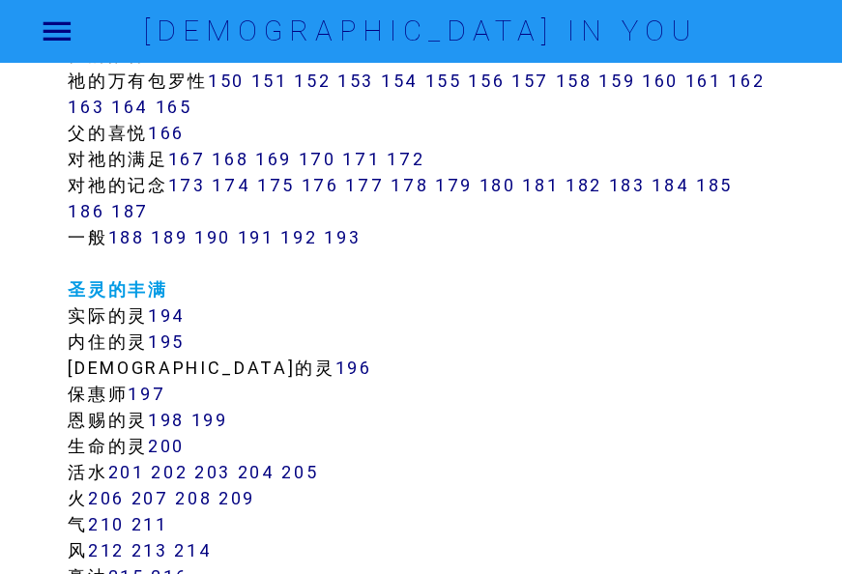
scroll to position [1451, 0]
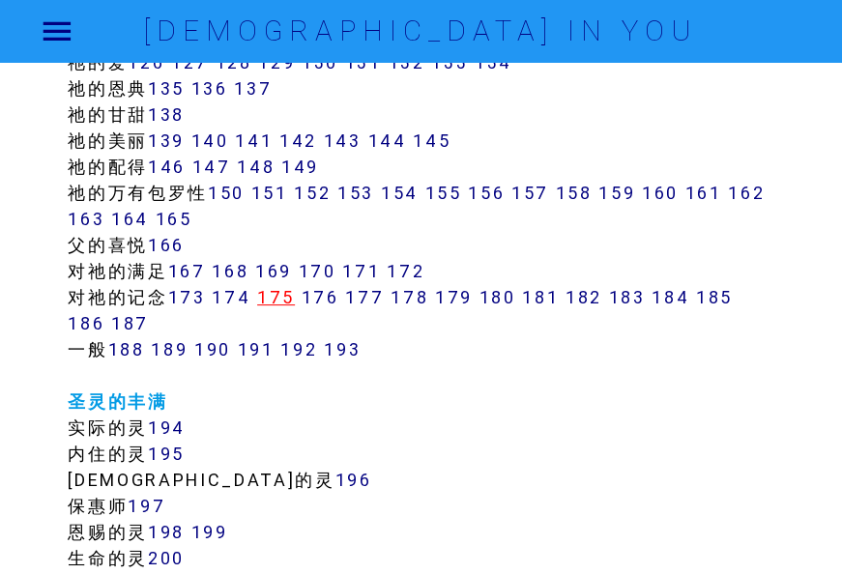
click at [283, 296] on link "175" at bounding box center [276, 297] width 38 height 22
